Goal: Task Accomplishment & Management: Manage account settings

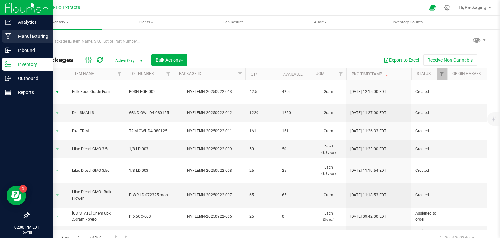
click at [24, 39] on p "Manufacturing" at bounding box center [30, 36] width 39 height 8
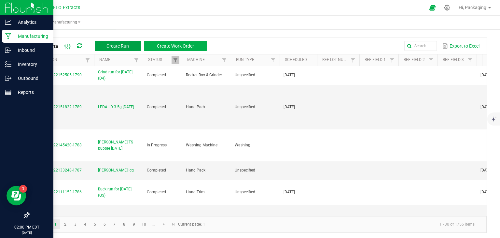
click at [117, 45] on span "Create Run" at bounding box center [118, 45] width 22 height 5
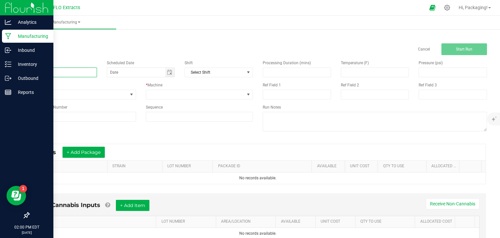
click at [49, 69] on input at bounding box center [63, 72] width 68 height 10
click at [165, 74] on span "Toggle calendar" at bounding box center [169, 72] width 9 height 9
type input "LEDA WT 3.5g [DATE]"
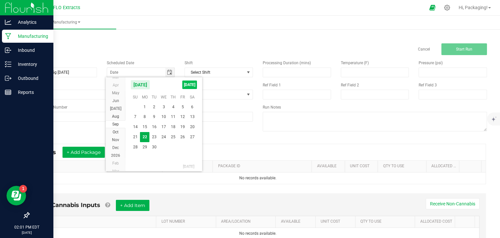
click at [187, 84] on span "TODAY" at bounding box center [189, 84] width 15 height 8
type input "[DATE]"
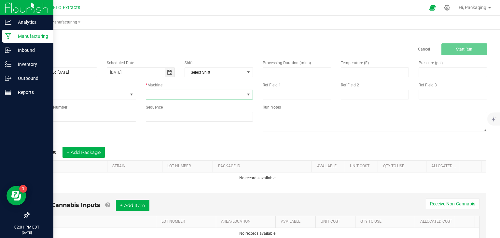
click at [246, 94] on span at bounding box center [248, 94] width 5 height 5
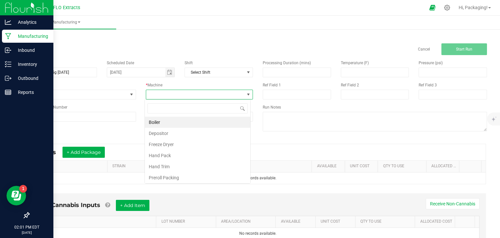
scroll to position [9, 106]
click at [192, 157] on li "Hand Pack" at bounding box center [198, 155] width 106 height 11
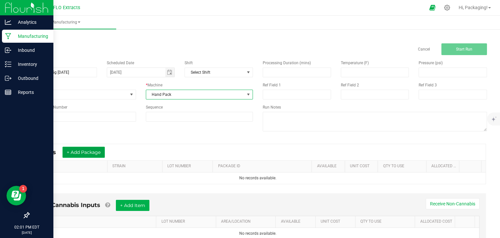
click at [100, 152] on button "+ Add Package" at bounding box center [84, 152] width 42 height 11
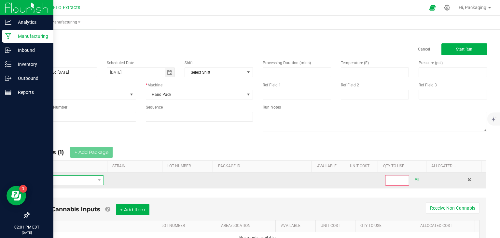
click at [61, 180] on span "NO DATA FOUND" at bounding box center [64, 180] width 61 height 9
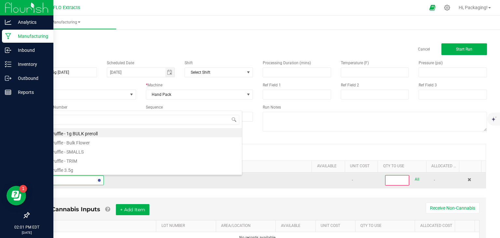
type input "TRUFF"
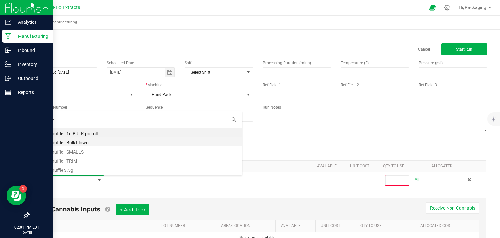
click at [72, 142] on li "White Truffle - Bulk Flower" at bounding box center [138, 141] width 208 height 9
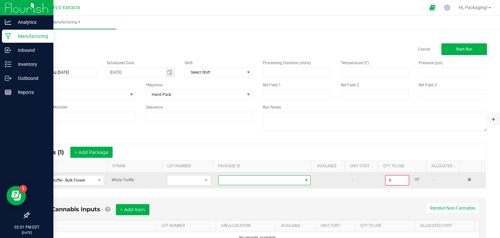
click at [254, 178] on span at bounding box center [260, 180] width 83 height 9
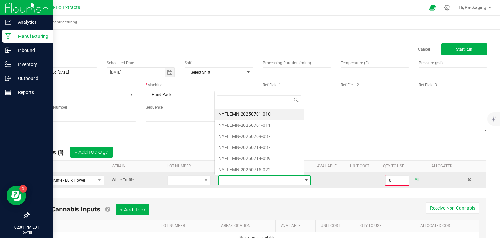
scroll to position [9, 89]
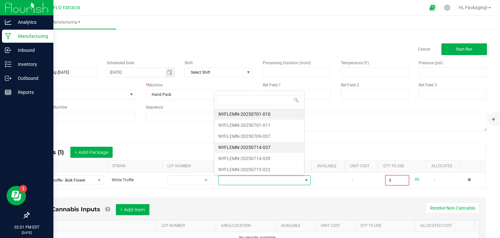
click at [265, 145] on li "NYFLEMN-20250714-037" at bounding box center [260, 147] width 90 height 11
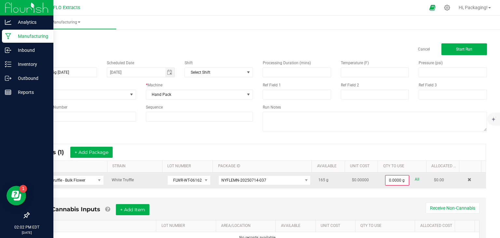
click at [415, 178] on link "All" at bounding box center [417, 179] width 5 height 9
type input "165.0000 g"
click at [95, 154] on button "+ Add Package" at bounding box center [91, 152] width 42 height 11
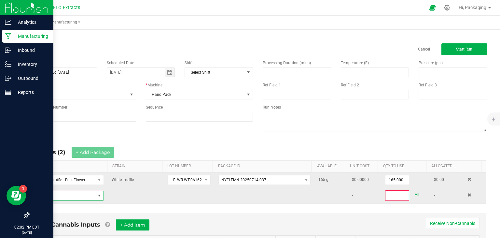
click at [59, 196] on span "NO DATA FOUND" at bounding box center [64, 195] width 61 height 9
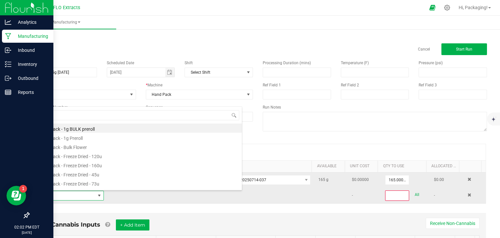
scroll to position [9, 67]
type input "TRUFF"
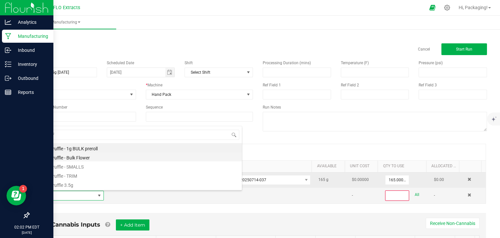
click at [80, 157] on li "White Truffle - Bulk Flower" at bounding box center [138, 156] width 208 height 9
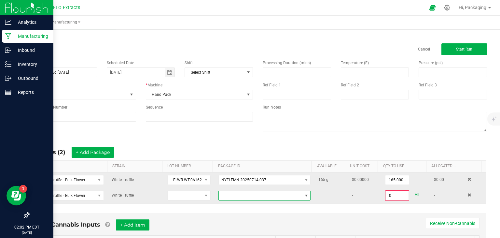
click at [242, 193] on span at bounding box center [260, 195] width 83 height 9
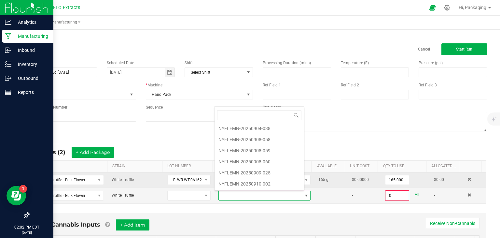
scroll to position [194, 0]
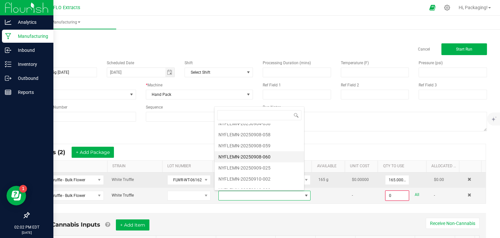
click at [250, 155] on li "NYFLEMN-20250908-060" at bounding box center [260, 156] width 90 height 11
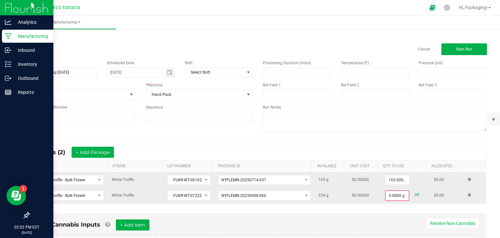
click at [415, 194] on link "All" at bounding box center [417, 194] width 5 height 9
type input "234.0000 g"
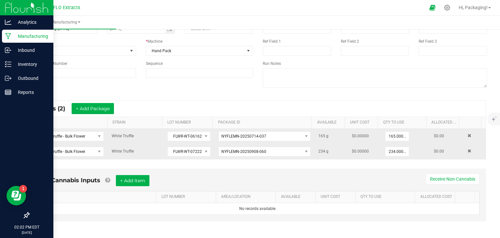
scroll to position [45, 0]
click at [303, 193] on link "AVAILABLE" at bounding box center [297, 195] width 32 height 5
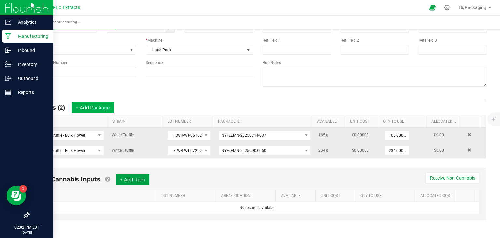
click at [141, 178] on button "+ Add Item" at bounding box center [133, 179] width 34 height 11
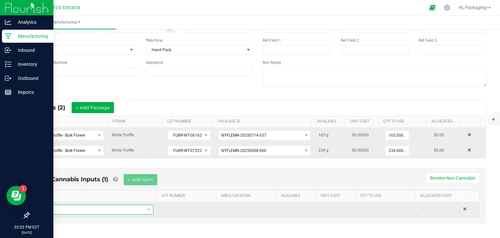
click at [70, 208] on span "NO DATA FOUND" at bounding box center [93, 209] width 104 height 9
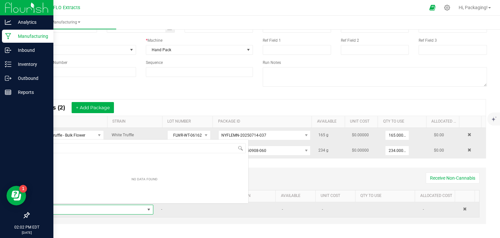
scroll to position [9, 109]
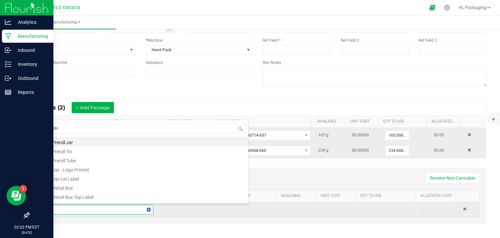
type input "EIGHT"
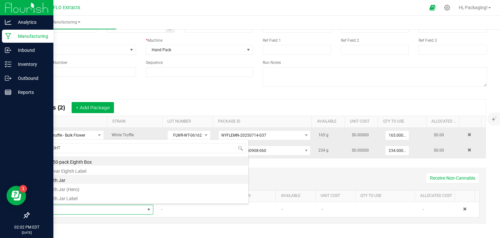
click at [74, 183] on li "Eighth Jar" at bounding box center [145, 179] width 208 height 9
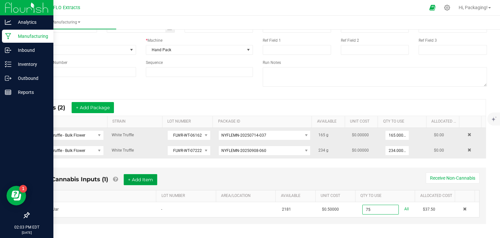
type input "75 ea"
click at [135, 179] on button "+ Add Item" at bounding box center [141, 179] width 34 height 11
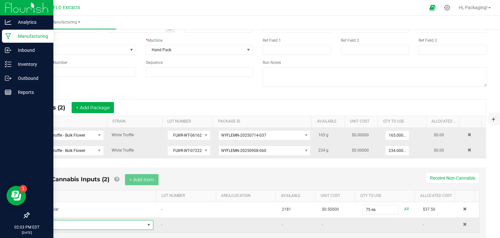
click at [147, 223] on span "NO DATA FOUND" at bounding box center [148, 224] width 5 height 5
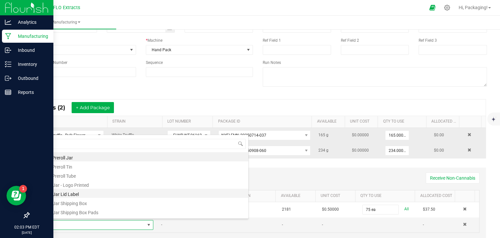
click at [84, 194] on li "1/8 Jar Lid Label" at bounding box center [145, 193] width 208 height 9
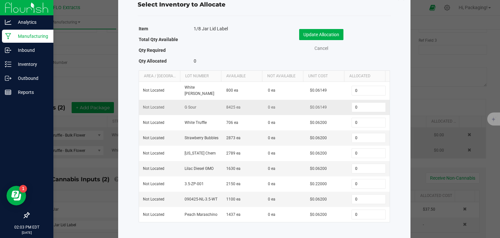
scroll to position [23, 0]
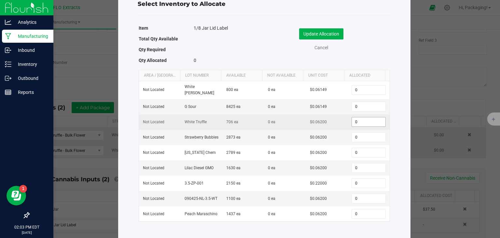
click at [357, 117] on input "0" at bounding box center [368, 121] width 33 height 9
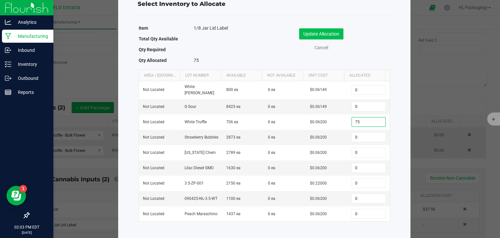
type input "75"
click at [335, 32] on button "Update Allocation" at bounding box center [321, 33] width 44 height 11
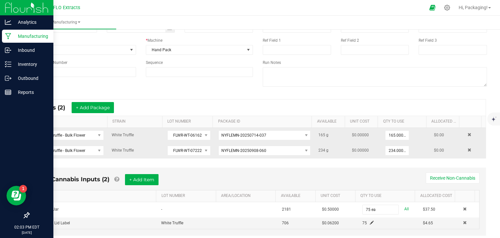
scroll to position [60, 0]
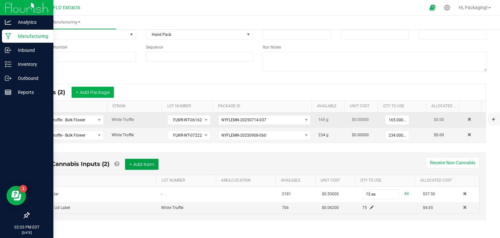
click at [156, 164] on button "+ Add Item" at bounding box center [142, 164] width 34 height 11
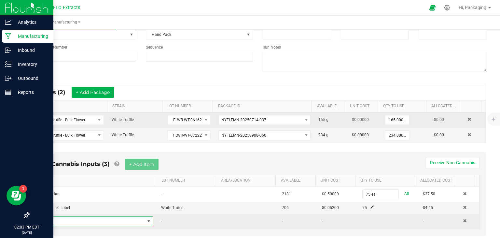
click at [146, 219] on span "NO DATA FOUND" at bounding box center [148, 221] width 5 height 5
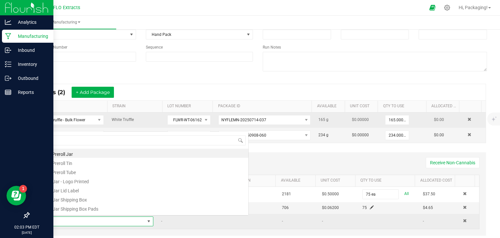
scroll to position [9, 109]
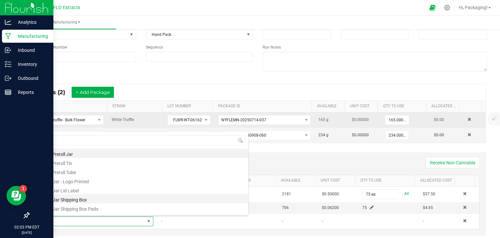
click at [141, 200] on li "1/8 Jar Shipping Box" at bounding box center [145, 198] width 208 height 9
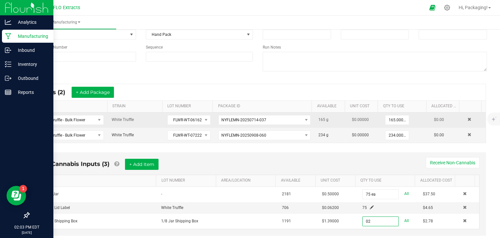
type input "0"
type input "2 ea"
click at [153, 161] on button "+ Add Item" at bounding box center [142, 164] width 34 height 11
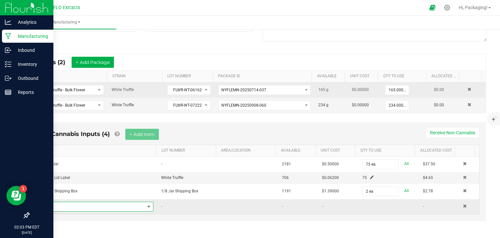
click at [146, 204] on span "NO DATA FOUND" at bounding box center [148, 206] width 5 height 5
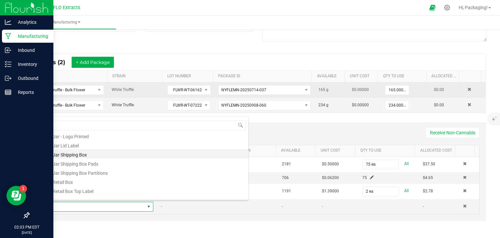
scroll to position [31, 0]
click at [145, 179] on li "1/8 Retail Box" at bounding box center [145, 180] width 208 height 9
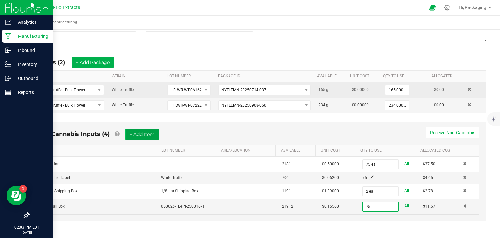
type input "75 ea"
click at [138, 132] on button "+ Add Item" at bounding box center [142, 134] width 34 height 11
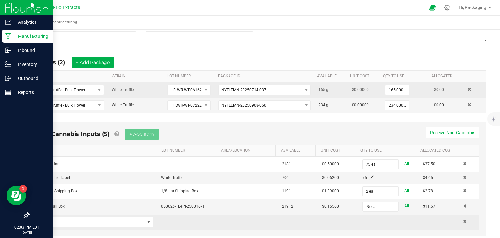
click at [147, 220] on span "NO DATA FOUND" at bounding box center [148, 221] width 5 height 5
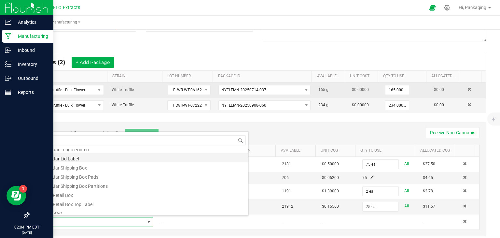
scroll to position [42, 0]
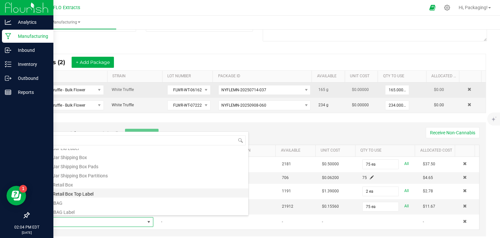
click at [134, 191] on li "1/8 Retail Box Top Label" at bounding box center [145, 192] width 208 height 9
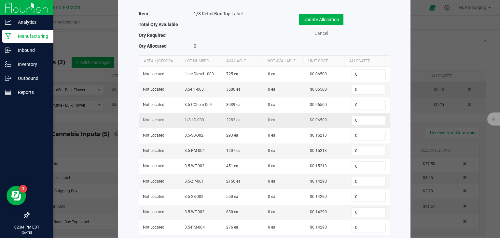
scroll to position [39, 0]
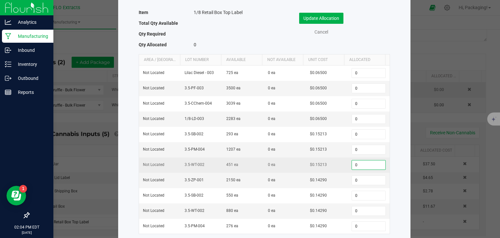
click at [354, 162] on input "0" at bounding box center [368, 164] width 33 height 9
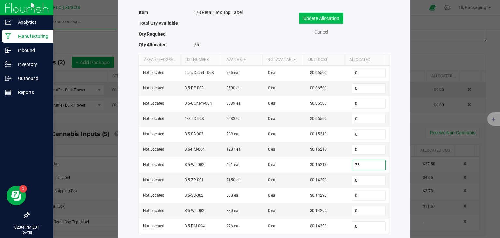
type input "75"
click at [324, 17] on button "Update Allocation" at bounding box center [321, 18] width 44 height 11
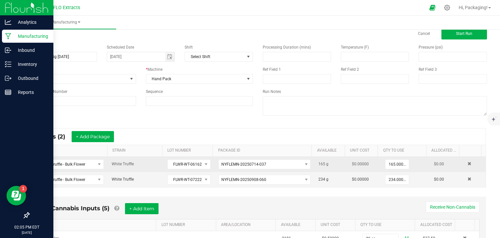
scroll to position [0, 0]
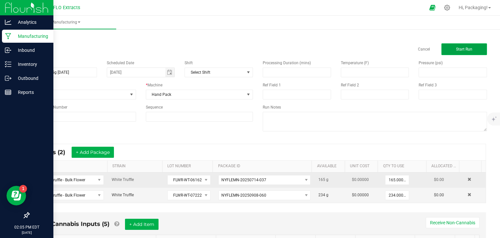
click at [456, 50] on span "Start Run" at bounding box center [464, 49] width 16 height 5
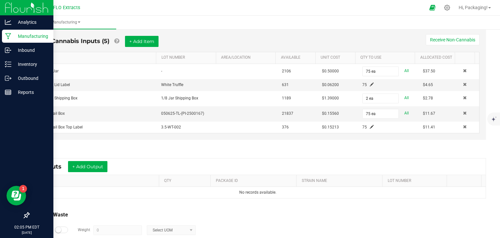
scroll to position [235, 0]
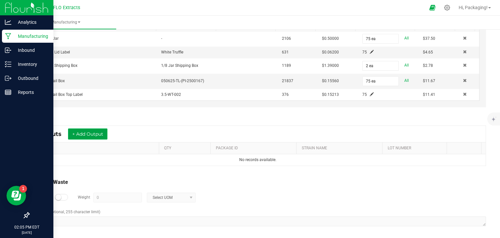
click at [100, 129] on button "+ Add Output" at bounding box center [87, 133] width 39 height 11
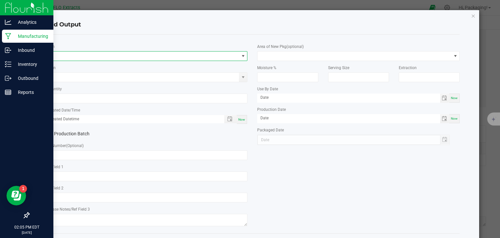
click at [60, 56] on span "NO DATA FOUND" at bounding box center [143, 55] width 194 height 9
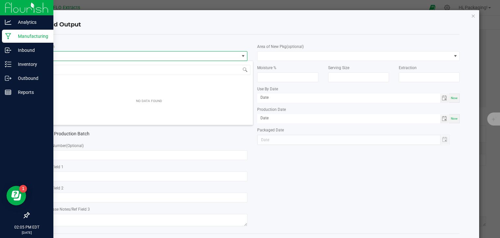
scroll to position [9, 200]
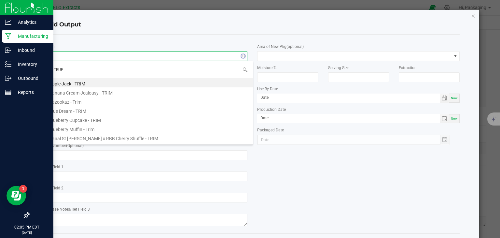
type input "TRUFF"
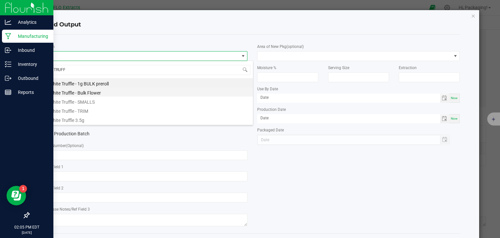
click at [86, 93] on li "White Truffle - Bulk Flower" at bounding box center [149, 91] width 208 height 9
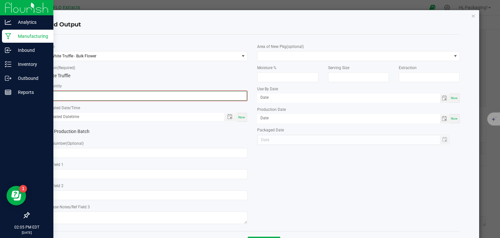
click at [76, 97] on input "0" at bounding box center [146, 95] width 201 height 9
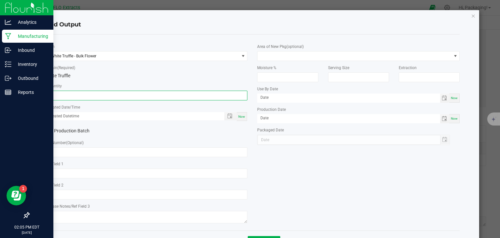
type input "84.0000 g"
click at [237, 119] on div "Now" at bounding box center [242, 116] width 10 height 9
type input "09/22/2025 2:05 PM"
type input "[DATE]"
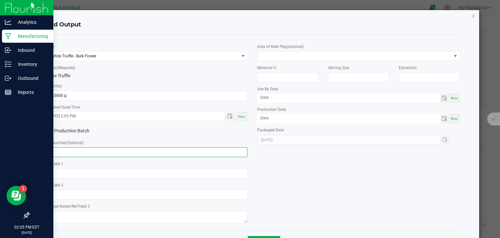
click at [58, 151] on input "text" at bounding box center [146, 152] width 203 height 10
type input "FLWR-WT-072225 pat"
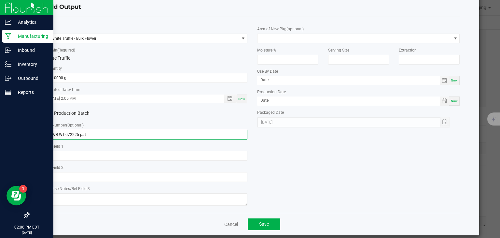
scroll to position [25, 0]
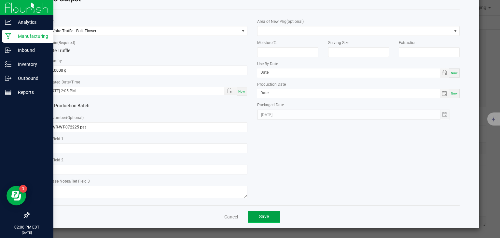
click at [265, 214] on span "Save" at bounding box center [264, 216] width 10 height 5
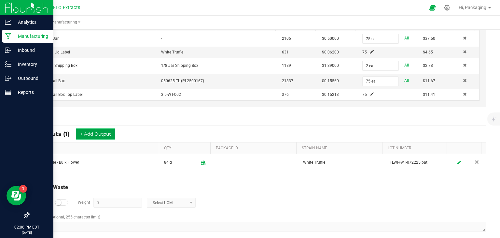
click at [100, 131] on button "+ Add Output" at bounding box center [95, 133] width 39 height 11
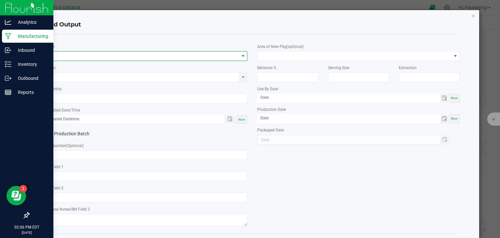
click at [59, 55] on span "NO DATA FOUND" at bounding box center [143, 55] width 194 height 9
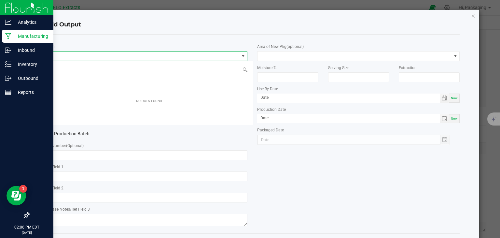
scroll to position [9, 200]
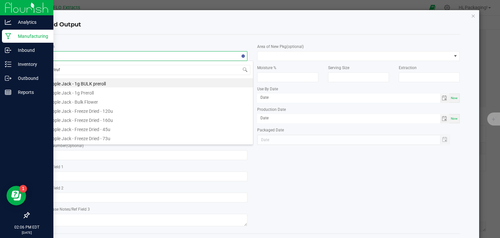
type input "truff"
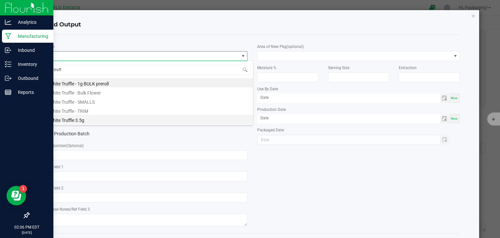
click at [81, 120] on li "White Truffle 3.5g" at bounding box center [149, 119] width 208 height 9
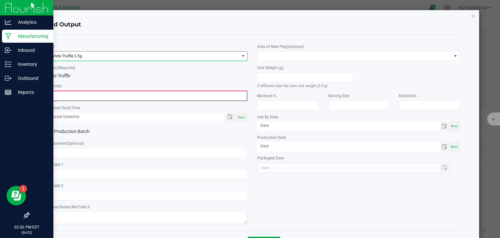
click at [70, 96] on input "0" at bounding box center [146, 95] width 201 height 9
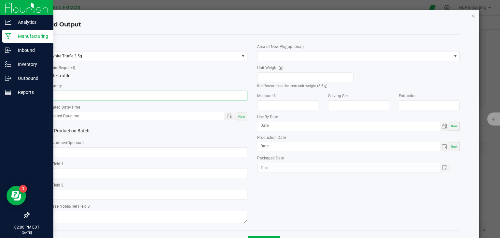
type input "75 ea"
click at [238, 116] on span "Now" at bounding box center [241, 117] width 7 height 4
type input "09/22/2025 2:06 PM"
type input "[DATE]"
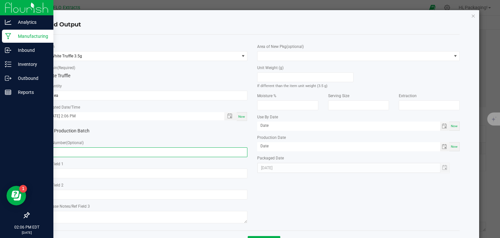
click at [63, 152] on input "text" at bounding box center [146, 152] width 203 height 10
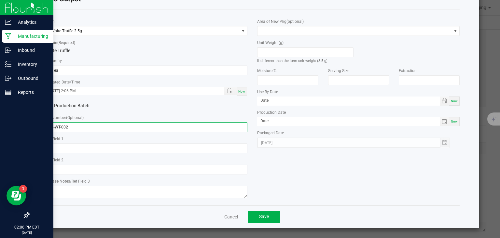
scroll to position [25, 0]
type input "3.5-WT-002"
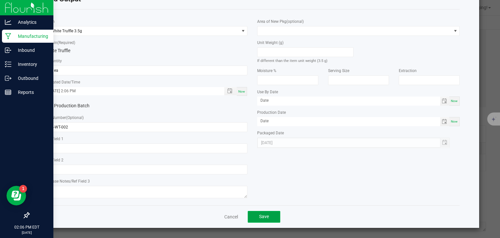
click at [262, 217] on span "Save" at bounding box center [264, 216] width 10 height 5
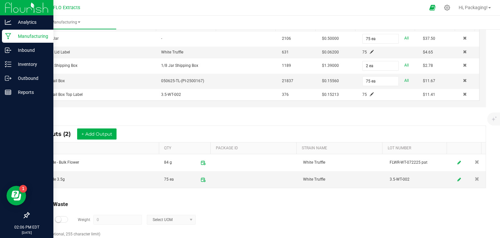
click at [56, 218] on small at bounding box center [58, 219] width 6 height 6
click at [112, 219] on input "0" at bounding box center [118, 219] width 48 height 9
click at [191, 217] on span at bounding box center [191, 219] width 5 height 5
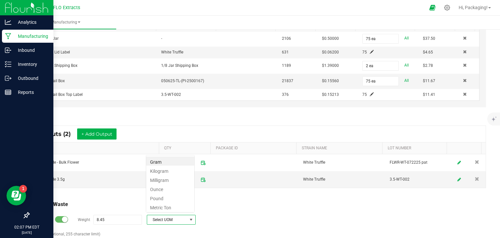
scroll to position [9, 49]
click at [172, 163] on li "Gram" at bounding box center [170, 160] width 48 height 9
type input "8.45 g"
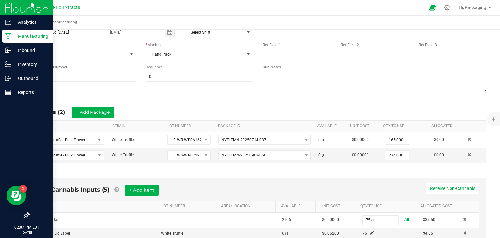
scroll to position [0, 0]
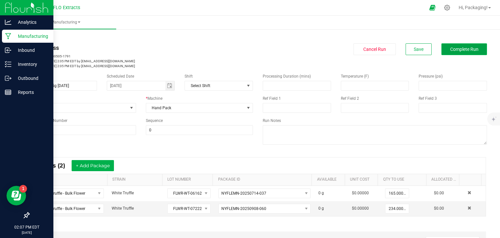
click at [461, 50] on span "Complete Run" at bounding box center [465, 49] width 28 height 5
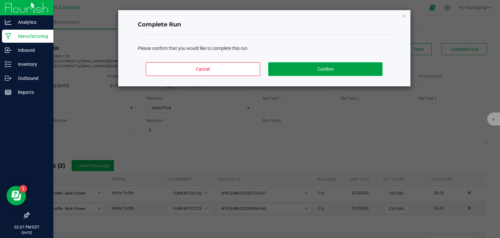
click at [321, 69] on button "Confirm" at bounding box center [325, 69] width 114 height 14
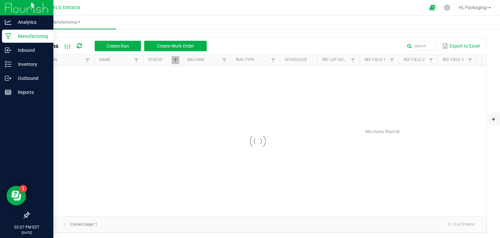
click at [358, 70] on div at bounding box center [258, 141] width 458 height 150
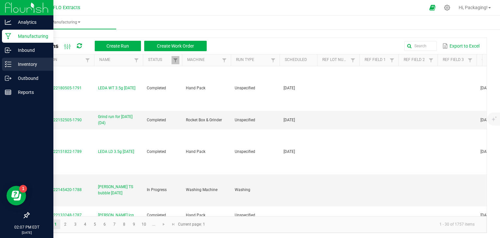
click at [32, 63] on p "Inventory" at bounding box center [30, 64] width 39 height 8
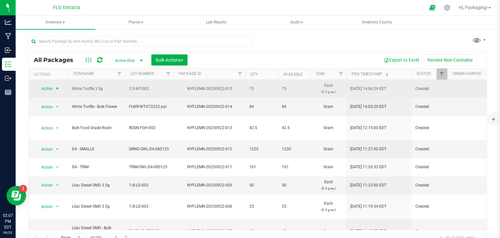
click at [58, 87] on span "select" at bounding box center [57, 88] width 5 height 5
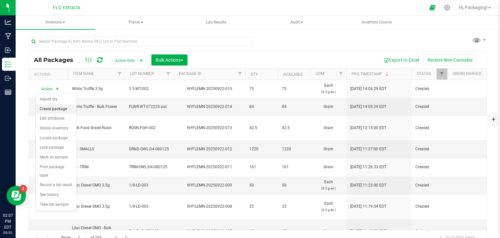
click at [56, 110] on li "Create package" at bounding box center [56, 109] width 41 height 10
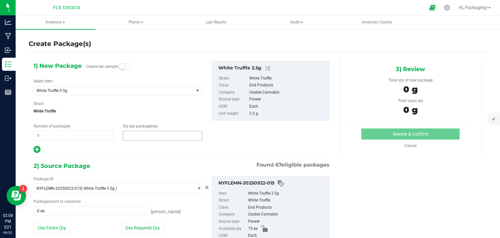
click at [138, 137] on span at bounding box center [162, 136] width 79 height 10
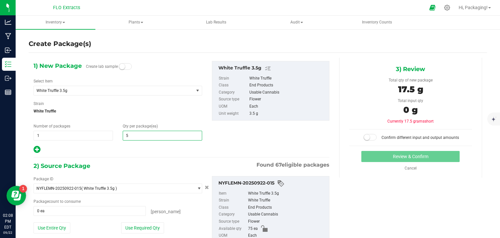
type input "50"
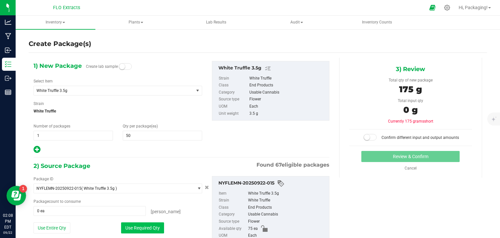
click at [146, 224] on button "Use Required Qty" at bounding box center [142, 227] width 43 height 11
type input "50 ea"
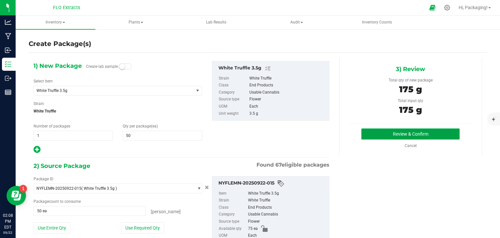
click at [380, 135] on button "Review & Confirm" at bounding box center [411, 133] width 98 height 11
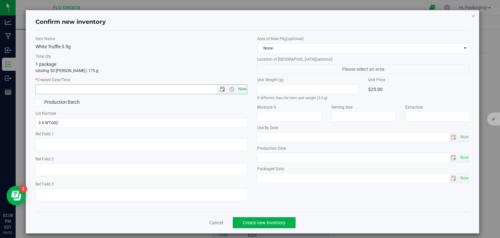
click at [238, 90] on span "Now" at bounding box center [242, 88] width 11 height 9
type input "9/22/2025 2:08 PM"
click at [281, 221] on span "Create new inventory" at bounding box center [264, 222] width 43 height 5
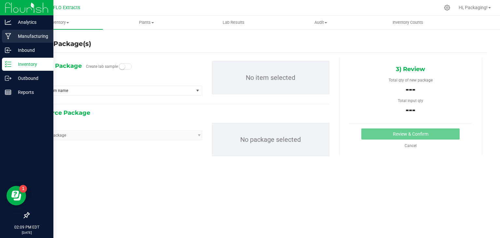
click at [14, 35] on p "Manufacturing" at bounding box center [30, 36] width 39 height 8
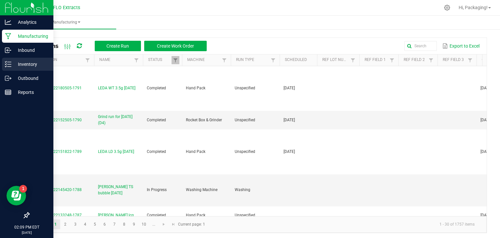
click at [21, 66] on p "Inventory" at bounding box center [30, 64] width 39 height 8
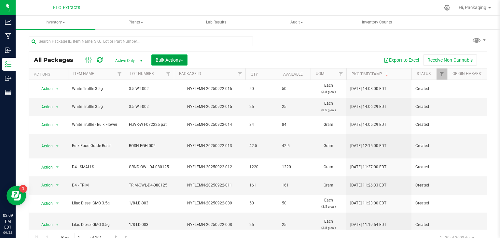
click at [185, 57] on button "Bulk Actions" at bounding box center [169, 59] width 36 height 11
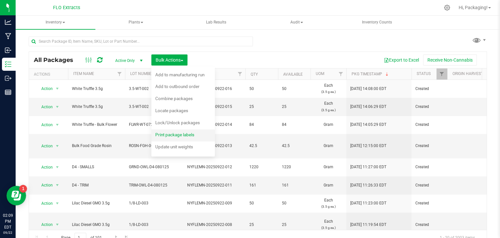
click at [175, 137] on span "Print package labels" at bounding box center [174, 134] width 39 height 5
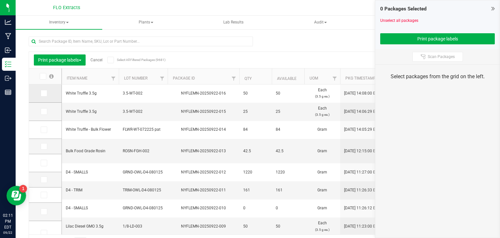
click at [44, 93] on icon at bounding box center [43, 93] width 4 height 0
click at [0, 0] on input "checkbox" at bounding box center [0, 0] width 0 height 0
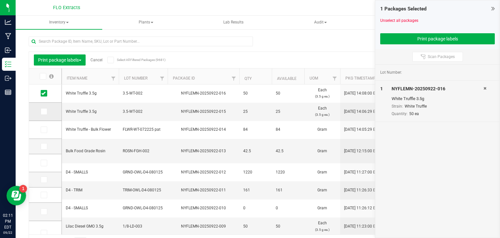
click at [43, 111] on icon at bounding box center [43, 111] width 4 height 0
click at [0, 0] on input "checkbox" at bounding box center [0, 0] width 0 height 0
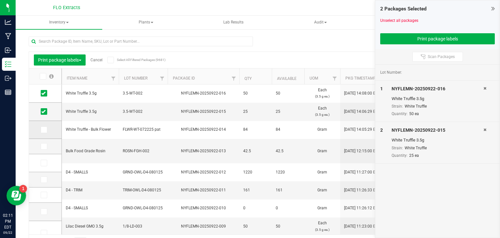
click at [44, 130] on icon at bounding box center [43, 130] width 4 height 0
click at [0, 0] on input "checkbox" at bounding box center [0, 0] width 0 height 0
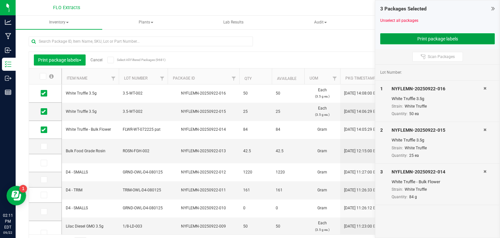
click at [439, 37] on button "Print package labels" at bounding box center [438, 38] width 115 height 11
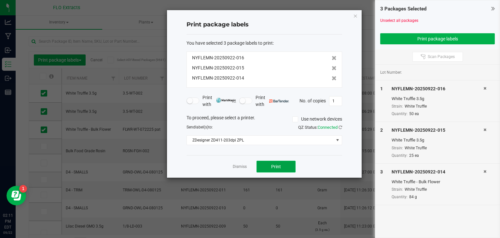
click at [283, 167] on button "Print" at bounding box center [276, 167] width 39 height 12
click at [239, 167] on link "Dismiss" at bounding box center [240, 167] width 14 height 6
